Goal: Task Accomplishment & Management: Manage account settings

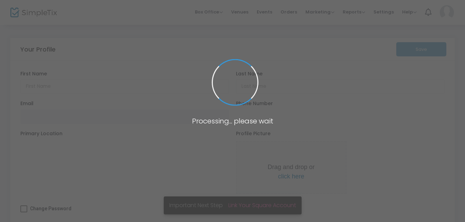
type input "Bel"
type input "[PERSON_NAME]"
type input "[EMAIL_ADDRESS][DOMAIN_NAME]"
type input "[PHONE_NUMBER]"
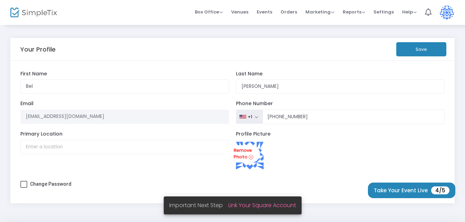
click at [442, 10] on img at bounding box center [447, 13] width 14 height 14
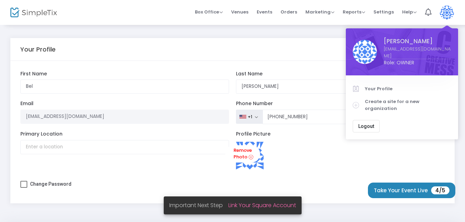
click at [397, 49] on link "[EMAIL_ADDRESS][DOMAIN_NAME]" at bounding box center [417, 52] width 67 height 13
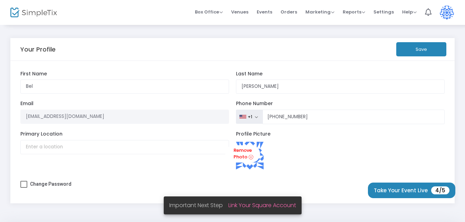
click at [446, 13] on img at bounding box center [447, 13] width 14 height 14
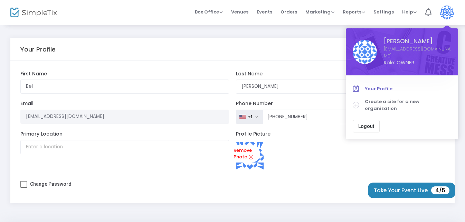
click at [379, 88] on span "Your Profile" at bounding box center [408, 88] width 86 height 7
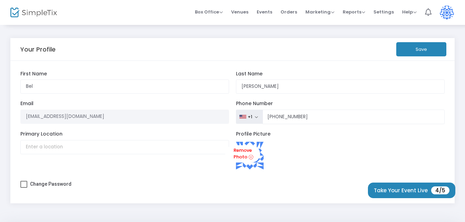
click at [427, 10] on icon at bounding box center [428, 12] width 7 height 8
click at [380, 10] on span "Settings" at bounding box center [383, 12] width 20 height 18
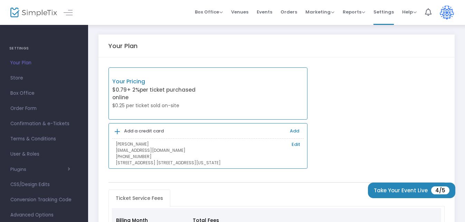
click at [456, 16] on m-user-profile "Bel Feltner copelandfamilyreunion2026@gmail.com Role: OWNER Section Your Profil…" at bounding box center [447, 12] width 22 height 25
click at [444, 16] on img at bounding box center [447, 13] width 14 height 14
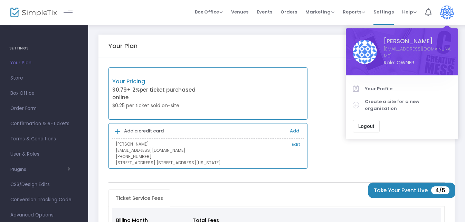
click at [235, 48] on div "Your Plan" at bounding box center [276, 46] width 336 height 8
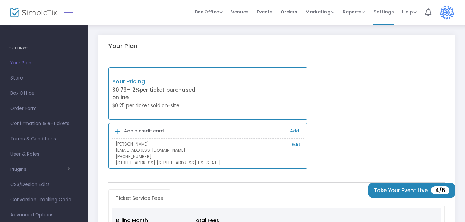
click at [68, 13] on link at bounding box center [68, 12] width 9 height 9
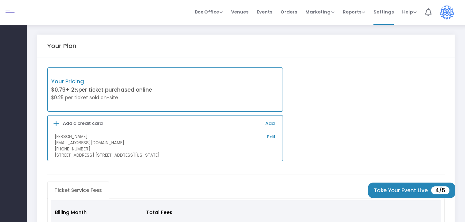
click at [9, 17] on div at bounding box center [13, 12] width 27 height 25
click at [13, 13] on link at bounding box center [10, 12] width 9 height 9
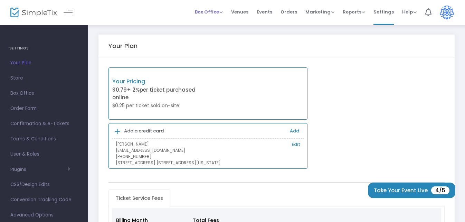
click at [223, 12] on span "Box Office" at bounding box center [209, 12] width 28 height 7
click at [363, 11] on span "Reports" at bounding box center [354, 12] width 22 height 7
click at [382, 11] on span "Settings" at bounding box center [383, 12] width 20 height 18
click at [406, 14] on span "Help" at bounding box center [409, 12] width 15 height 7
click at [408, 21] on li "View Docs" at bounding box center [427, 23] width 51 height 13
